Goal: Task Accomplishment & Management: Use online tool/utility

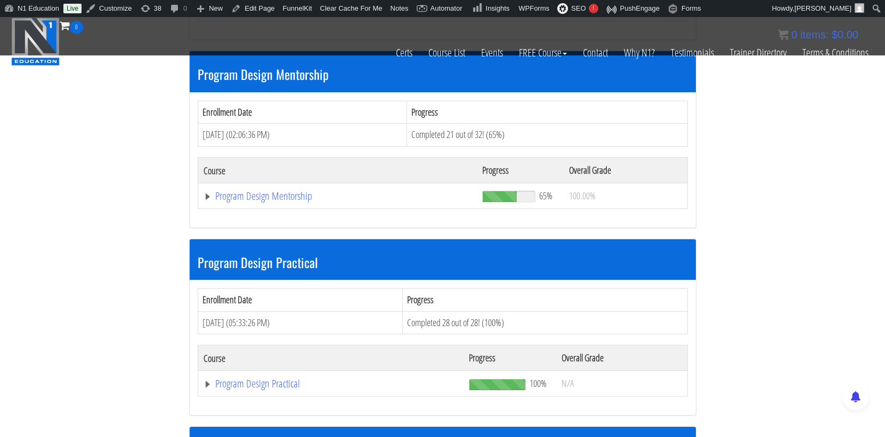
scroll to position [3191, 0]
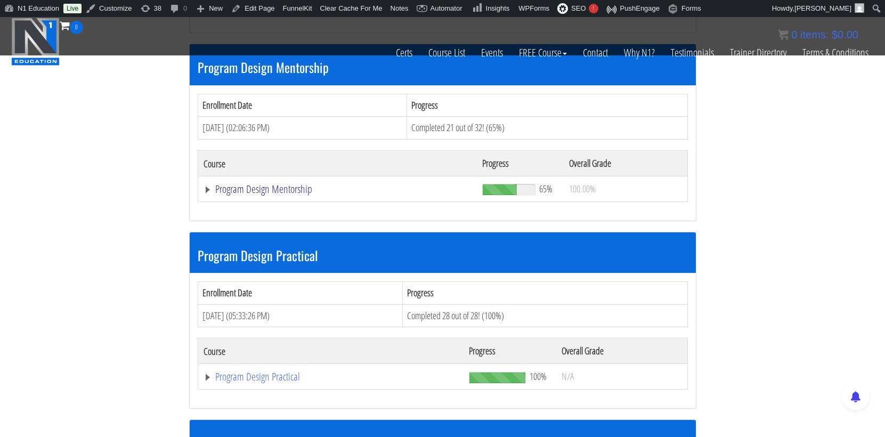
click at [298, 184] on link "Program Design Mentorship" at bounding box center [337, 189] width 268 height 11
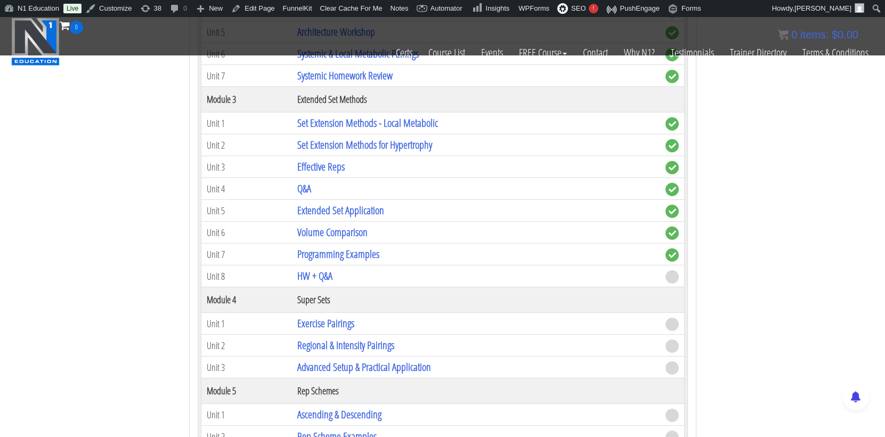
scroll to position [3668, 0]
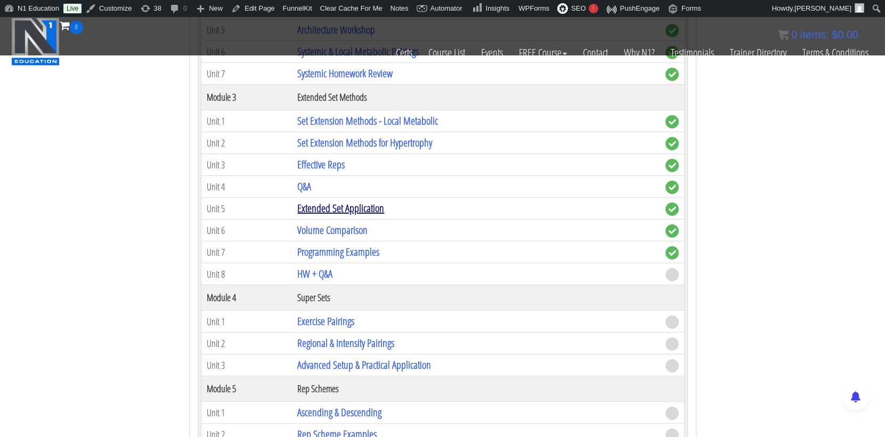
click at [363, 201] on link "Extended Set Application" at bounding box center [340, 208] width 87 height 14
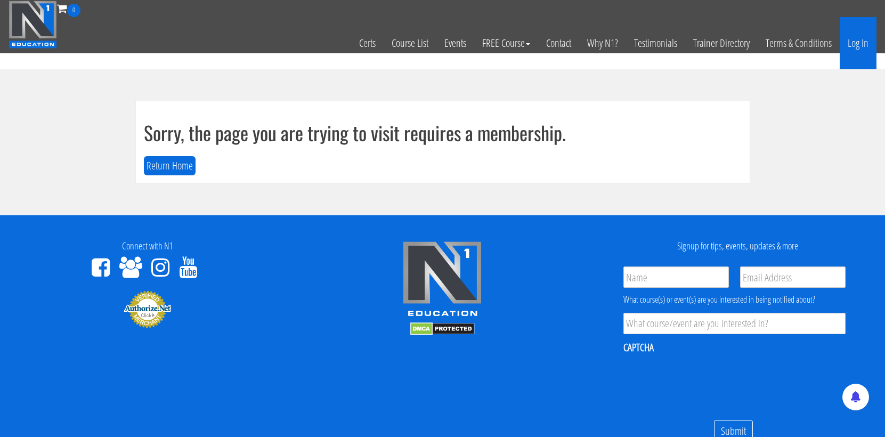
click at [859, 45] on link "Log In" at bounding box center [858, 43] width 37 height 52
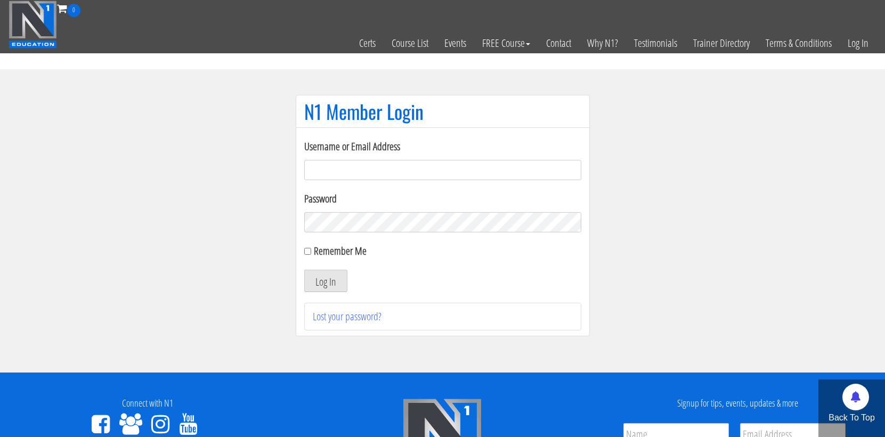
type input "cmoxley"
click at [325, 281] on button "Log In" at bounding box center [325, 281] width 43 height 22
